Goal: Information Seeking & Learning: Learn about a topic

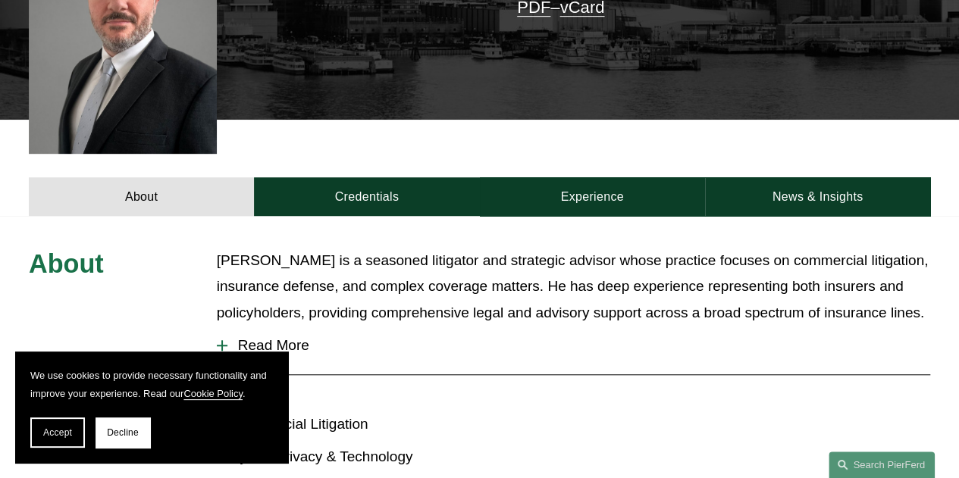
scroll to position [455, 0]
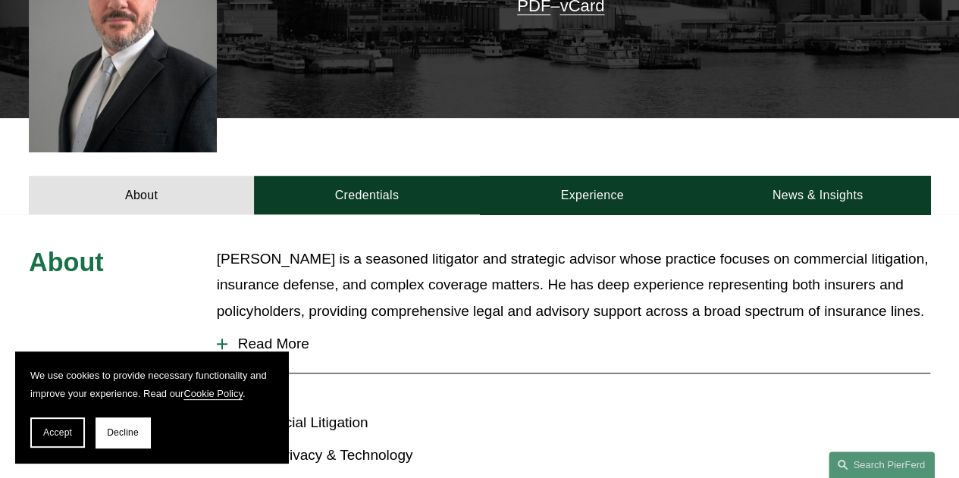
click at [266, 336] on span "Read More" at bounding box center [578, 344] width 703 height 17
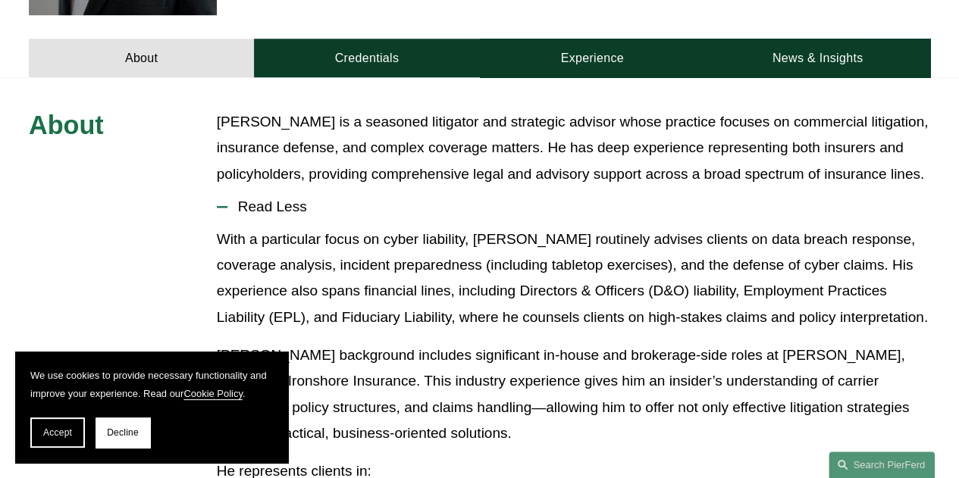
scroll to position [607, 0]
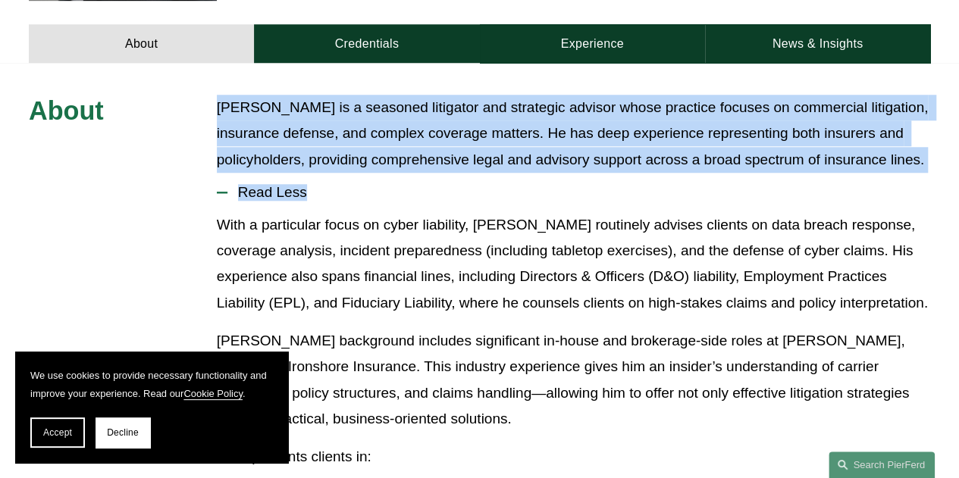
drag, startPoint x: 211, startPoint y: 86, endPoint x: 362, endPoint y: 157, distance: 167.6
click at [362, 173] on button "Read Less" at bounding box center [573, 192] width 713 height 39
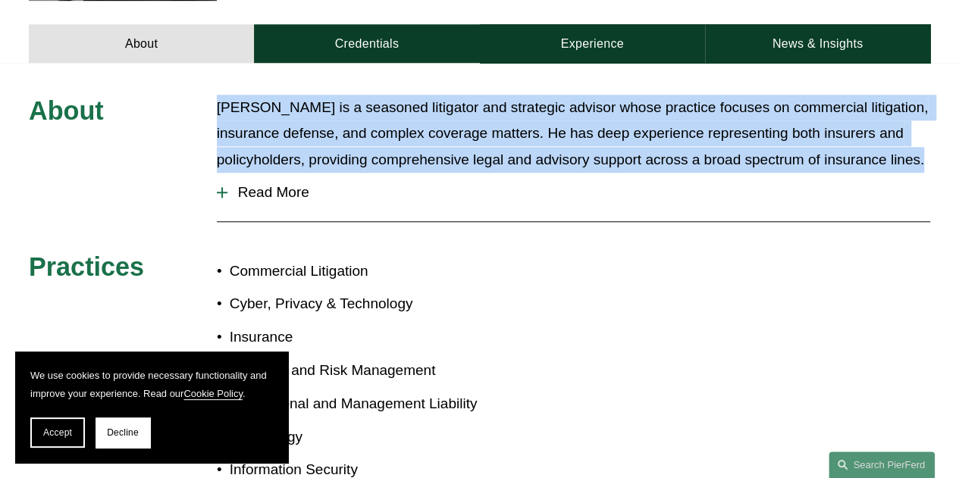
click at [362, 173] on button "Read More" at bounding box center [573, 192] width 713 height 39
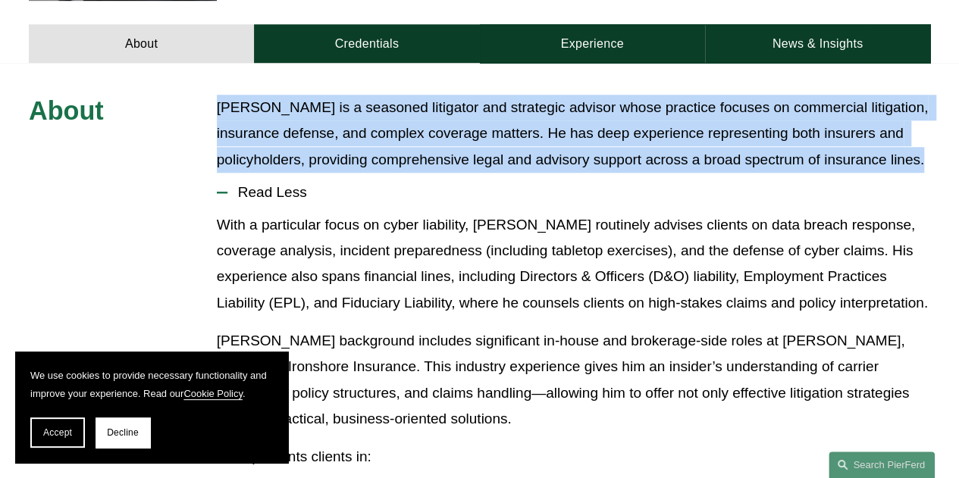
click at [378, 129] on p "[PERSON_NAME] is a seasoned litigator and strategic advisor whose practice focu…" at bounding box center [573, 134] width 713 height 78
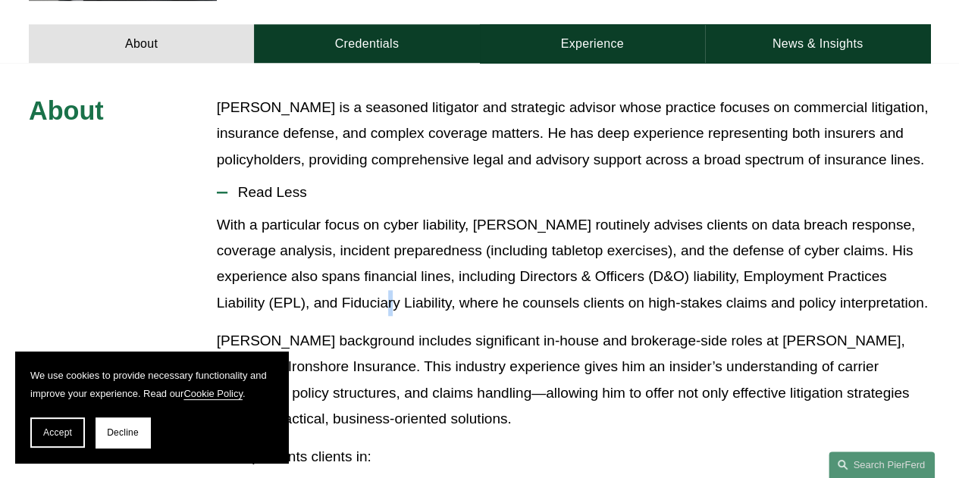
click at [337, 275] on p "With a particular focus on cyber liability, [PERSON_NAME] routinely advises cli…" at bounding box center [573, 264] width 713 height 104
drag, startPoint x: 529, startPoint y: 271, endPoint x: 152, endPoint y: 422, distance: 406.9
click at [528, 273] on p "With a particular focus on cyber liability, [PERSON_NAME] routinely advises cli…" at bounding box center [573, 264] width 713 height 104
click at [141, 431] on button "Decline" at bounding box center [123, 433] width 55 height 30
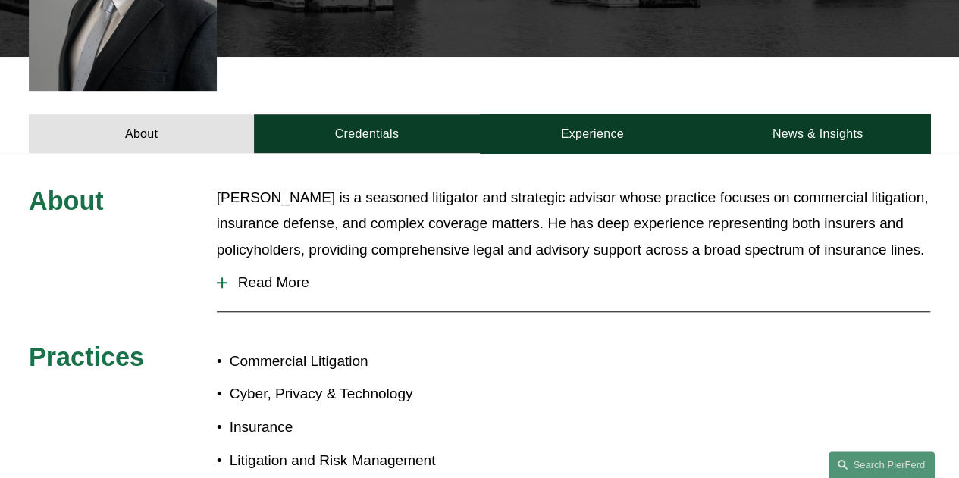
scroll to position [519, 0]
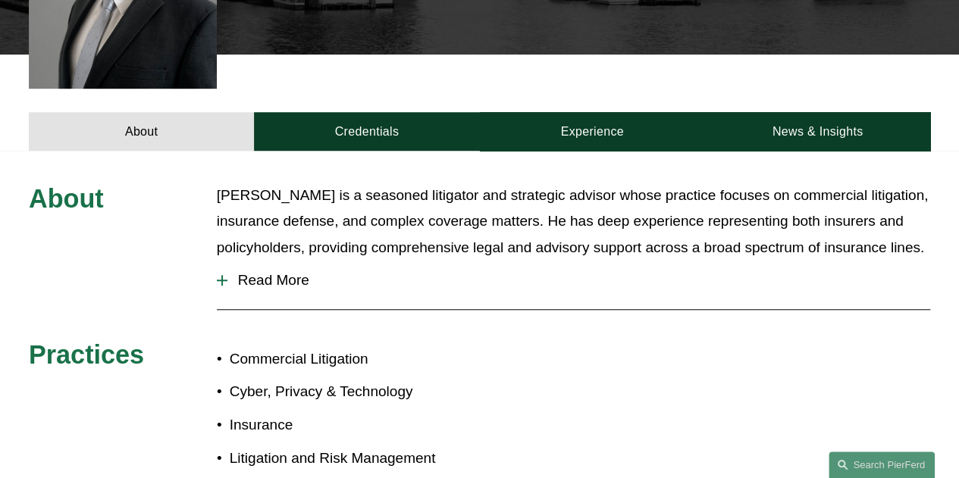
click at [299, 272] on span "Read More" at bounding box center [578, 280] width 703 height 17
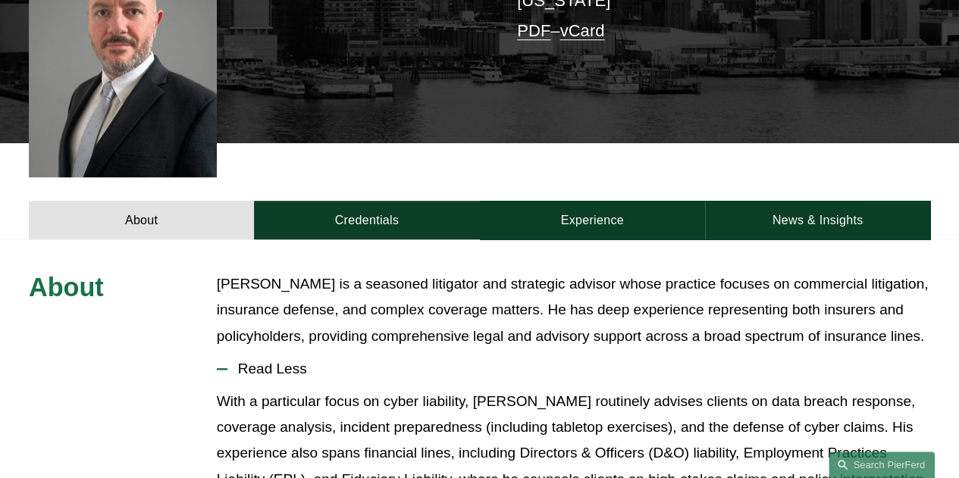
scroll to position [491, 0]
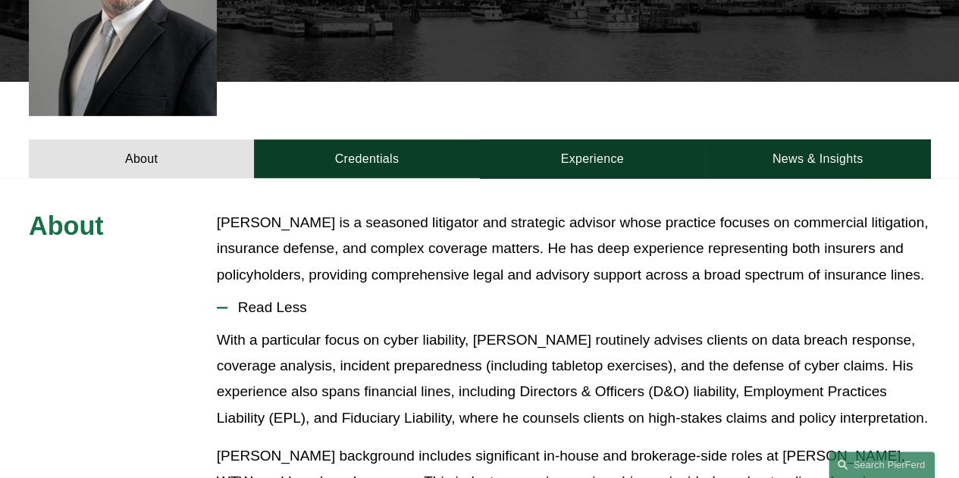
click at [742, 212] on p "[PERSON_NAME] is a seasoned litigator and strategic advisor whose practice focu…" at bounding box center [573, 249] width 713 height 78
